Goal: Transaction & Acquisition: Obtain resource

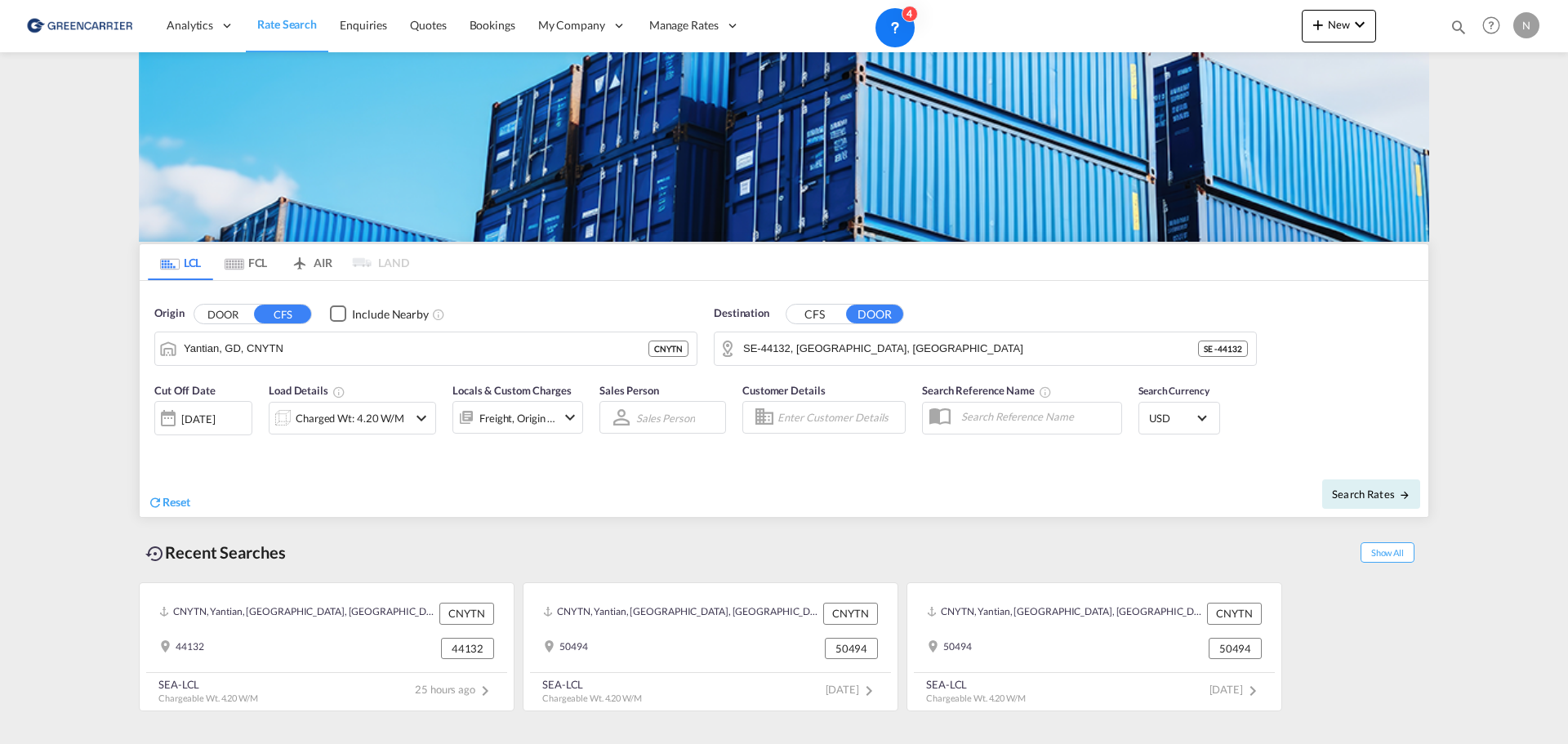
click at [429, 491] on div "Reset" at bounding box center [468, 490] width 641 height 45
drag, startPoint x: 240, startPoint y: 500, endPoint x: 150, endPoint y: 479, distance: 92.4
click at [150, 479] on div "Reset" at bounding box center [468, 490] width 641 height 45
click at [227, 475] on div "Reset" at bounding box center [468, 490] width 641 height 45
click at [1385, 648] on div "CNYTN, Yantian, [GEOGRAPHIC_DATA], [GEOGRAPHIC_DATA], [GEOGRAPHIC_DATA] & [GEOG…" at bounding box center [784, 643] width 1291 height 137
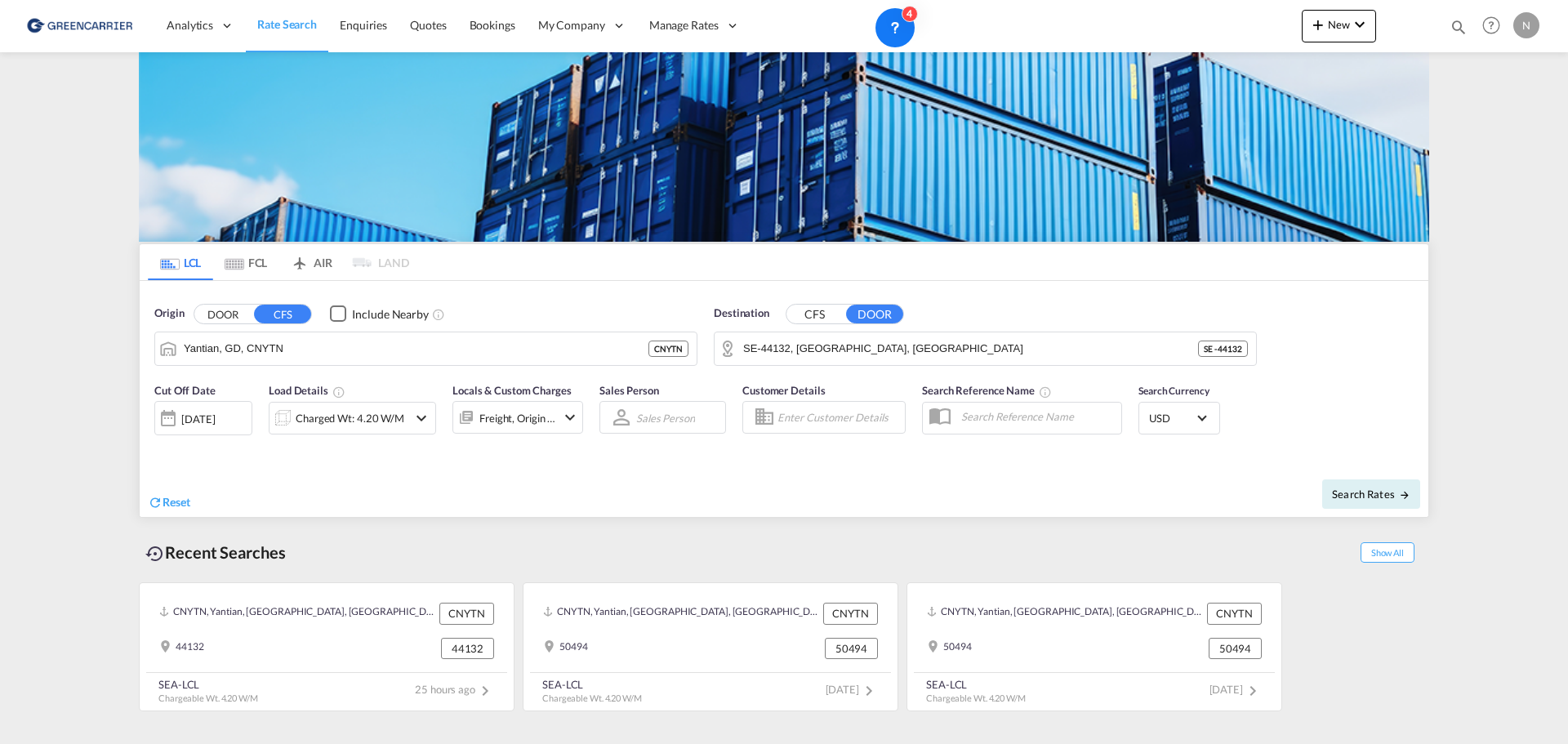
click at [1004, 555] on div "Recent Searches Show All" at bounding box center [784, 548] width 1291 height 45
click at [270, 20] on span "Rate Search" at bounding box center [287, 24] width 60 height 14
click at [418, 26] on span "Quotes" at bounding box center [428, 25] width 36 height 14
